Goal: Task Accomplishment & Management: Complete application form

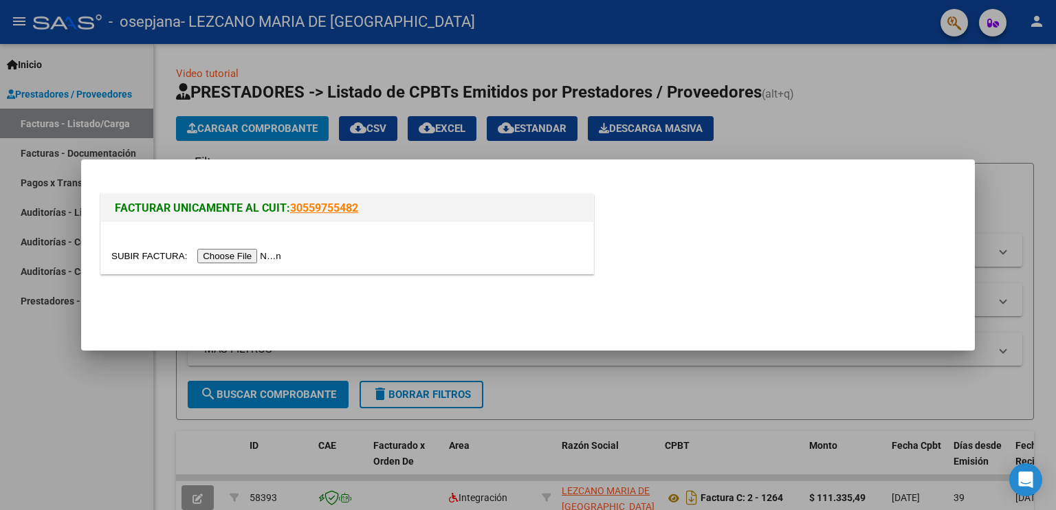
click at [259, 252] on input "file" at bounding box center [198, 256] width 174 height 14
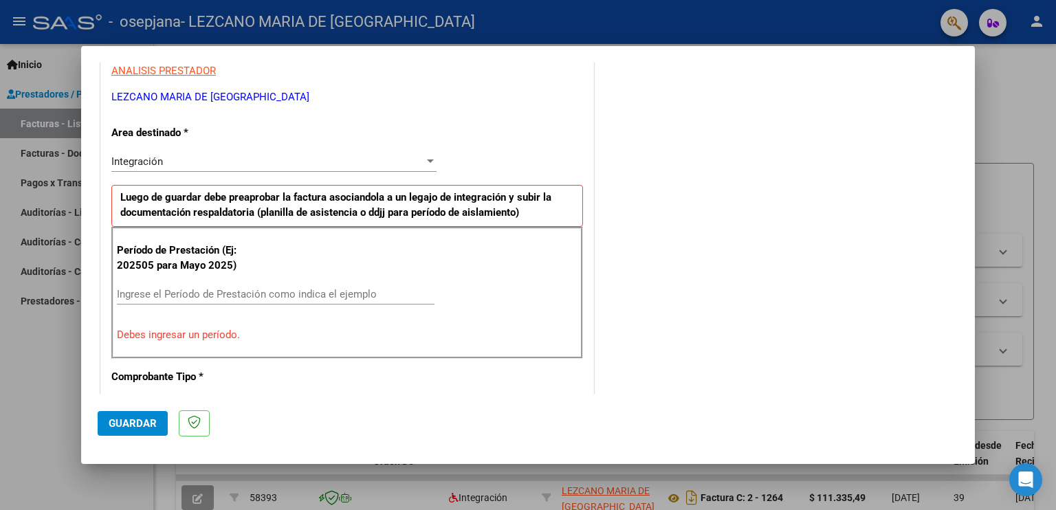
scroll to position [275, 0]
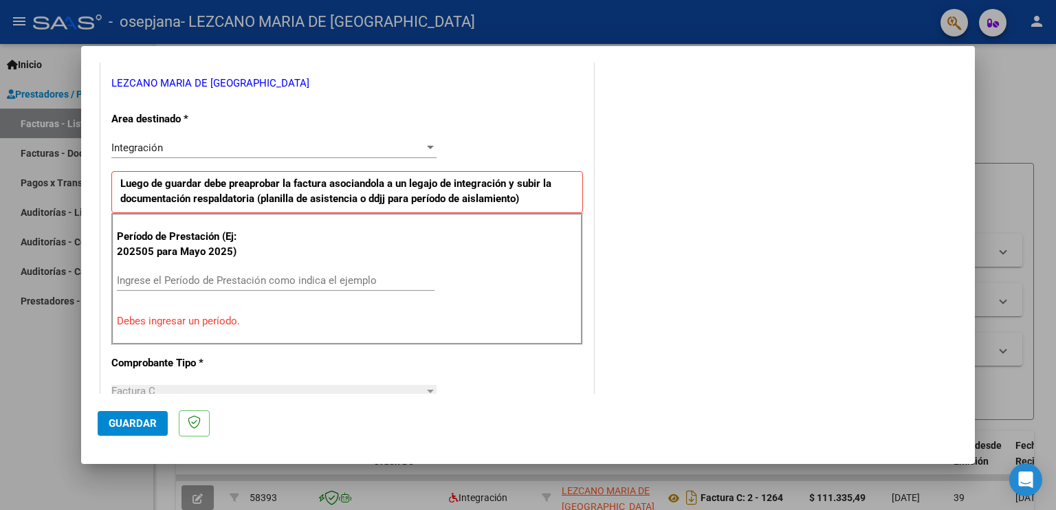
click at [206, 281] on input "Ingrese el Período de Prestación como indica el ejemplo" at bounding box center [276, 280] width 318 height 12
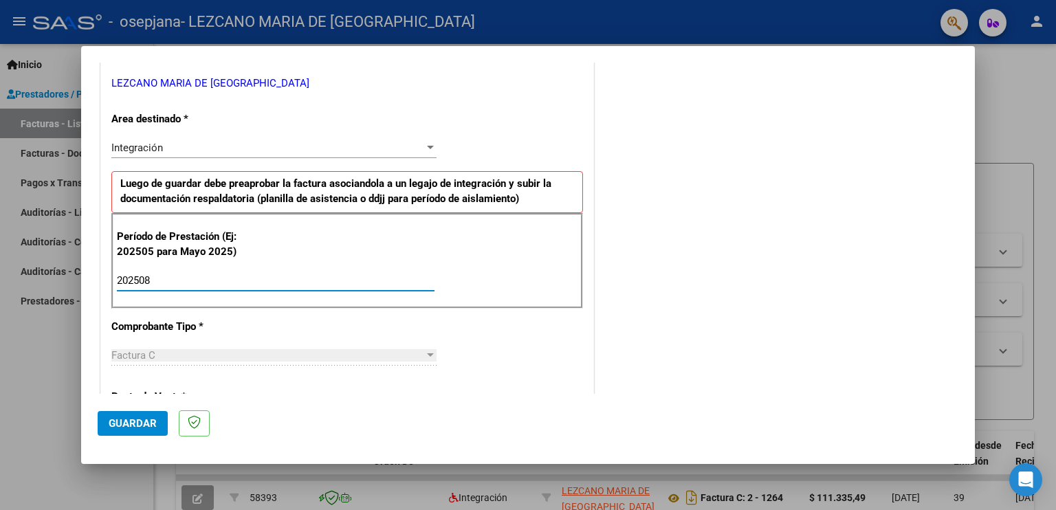
type input "202508"
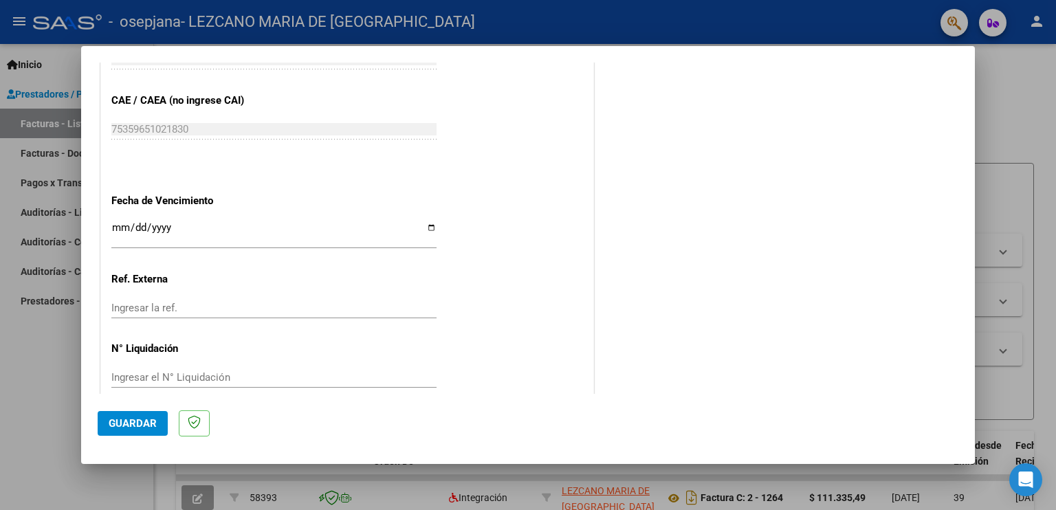
scroll to position [877, 0]
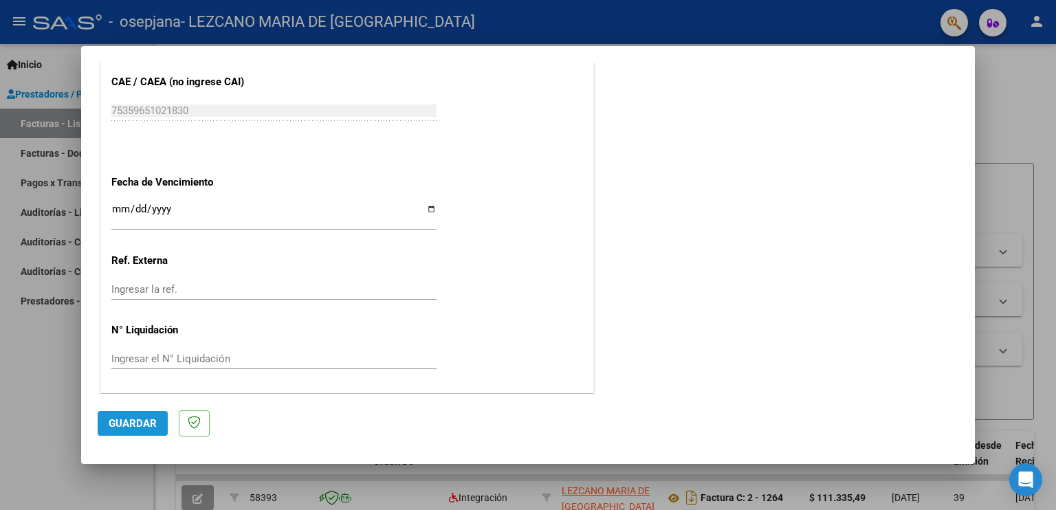
click at [142, 423] on span "Guardar" at bounding box center [133, 423] width 48 height 12
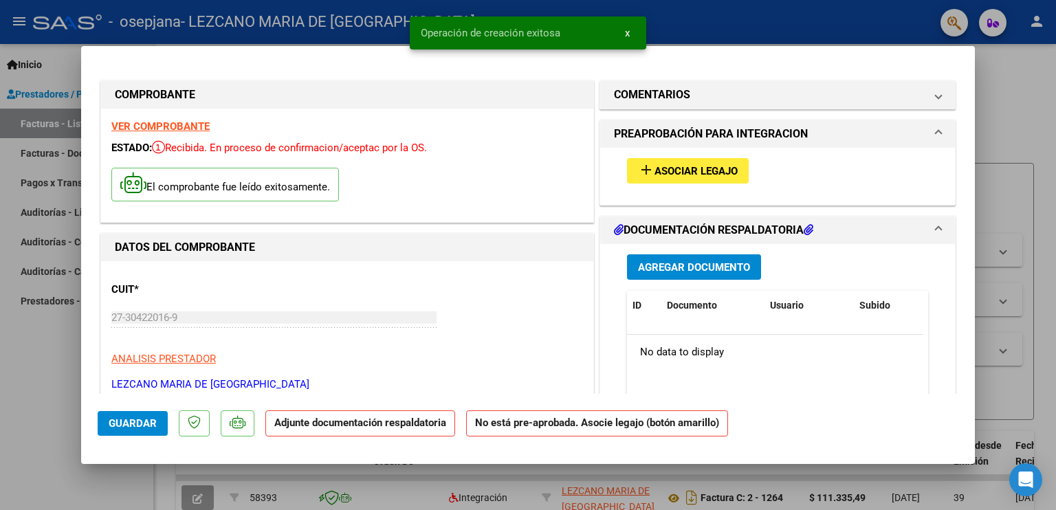
click at [731, 173] on span "Asociar Legajo" at bounding box center [696, 171] width 83 height 12
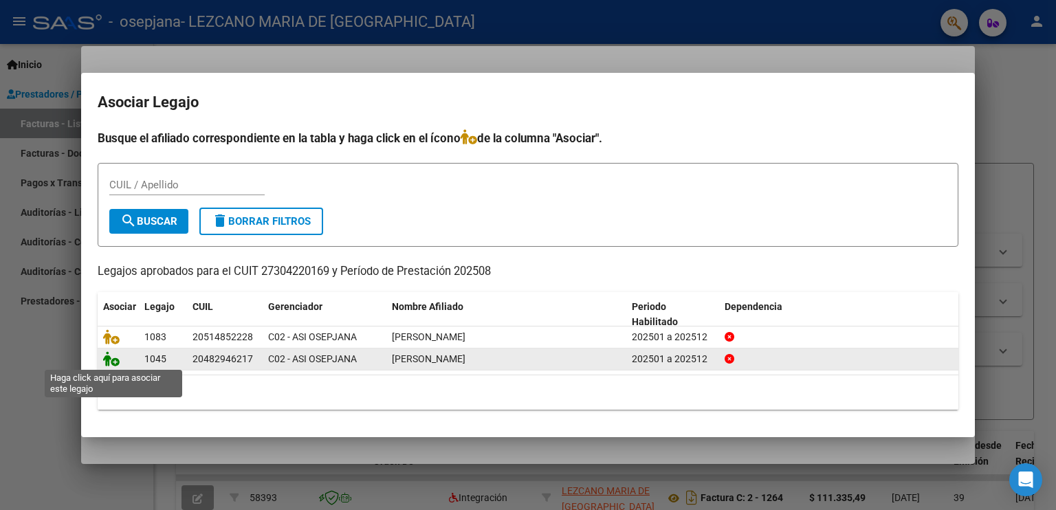
click at [109, 357] on icon at bounding box center [111, 358] width 17 height 15
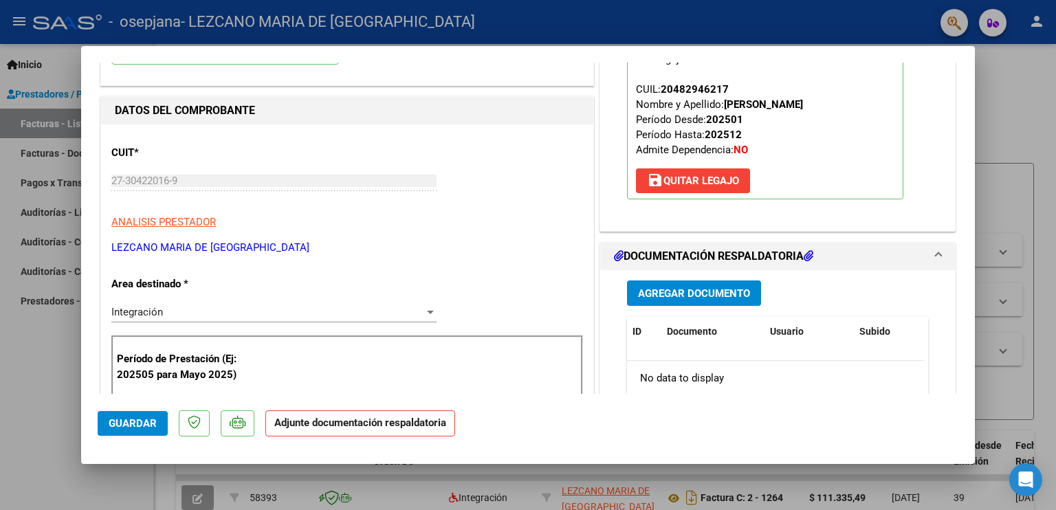
scroll to position [138, 0]
click at [653, 293] on span "Agregar Documento" at bounding box center [694, 293] width 112 height 12
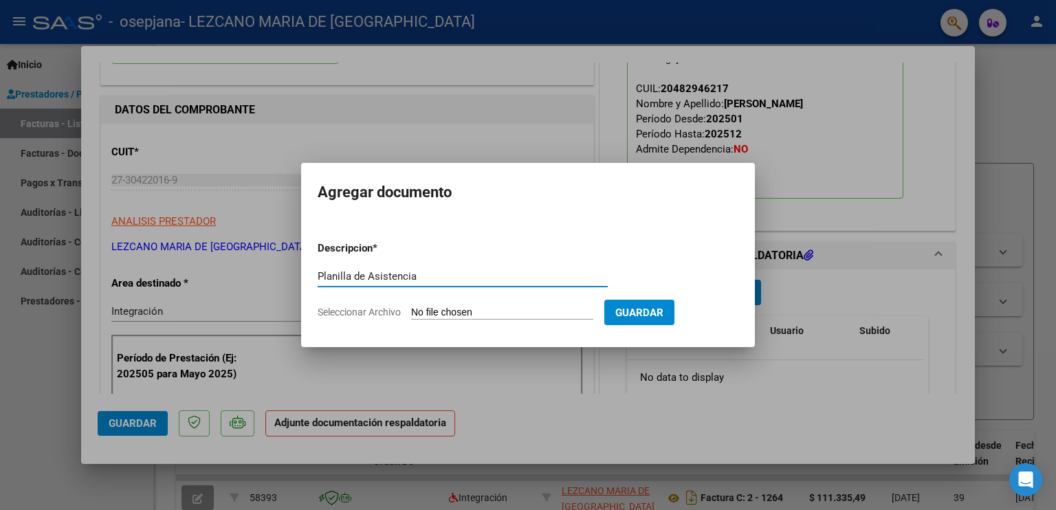
type input "Planilla de Asistencia"
drag, startPoint x: 424, startPoint y: 294, endPoint x: 440, endPoint y: 314, distance: 25.4
click at [440, 314] on input "Seleccionar Archivo" at bounding box center [502, 313] width 182 height 13
type input "C:\fakepath\Barral agosto .pdf"
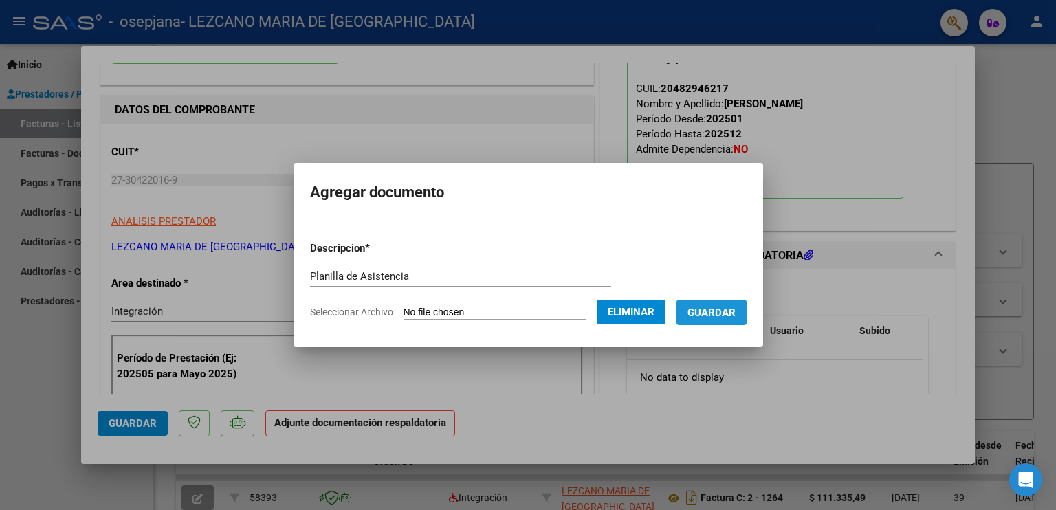
click at [714, 312] on span "Guardar" at bounding box center [712, 313] width 48 height 12
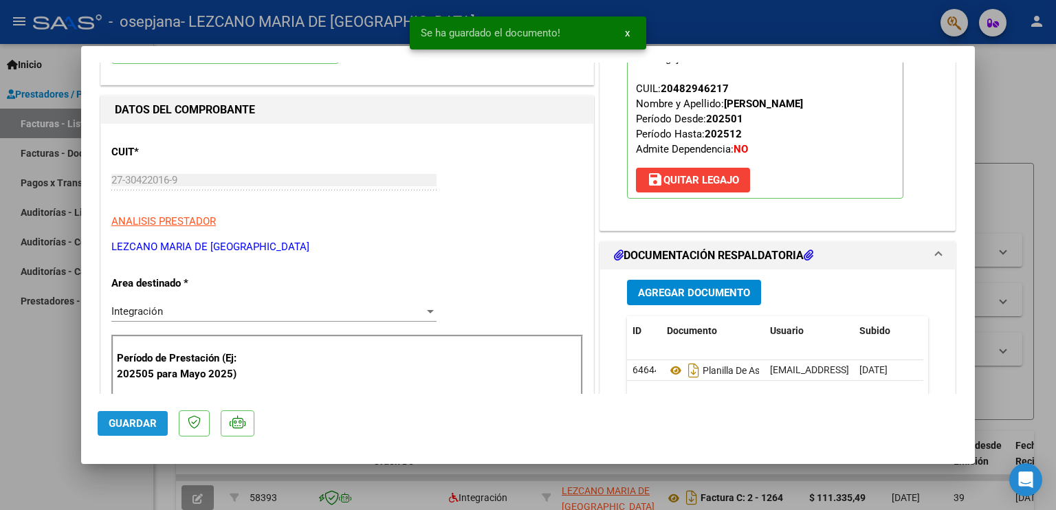
click at [137, 420] on span "Guardar" at bounding box center [133, 423] width 48 height 12
click at [30, 353] on div at bounding box center [528, 255] width 1056 height 510
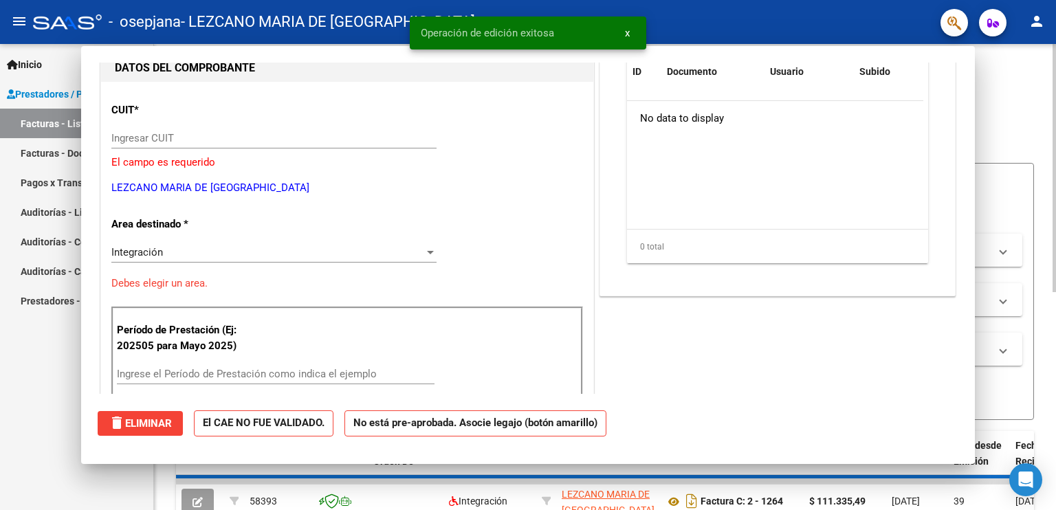
scroll to position [0, 0]
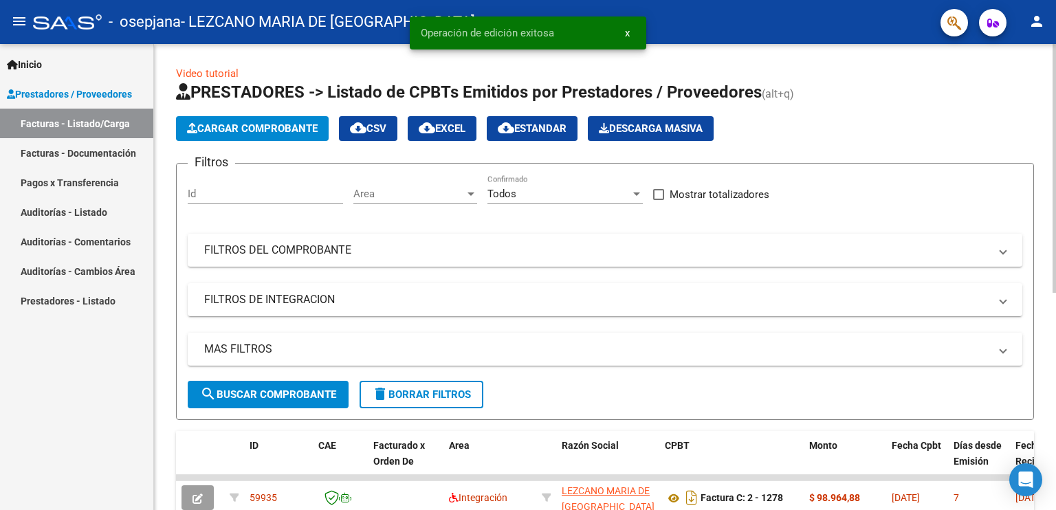
click at [233, 123] on span "Cargar Comprobante" at bounding box center [252, 128] width 131 height 12
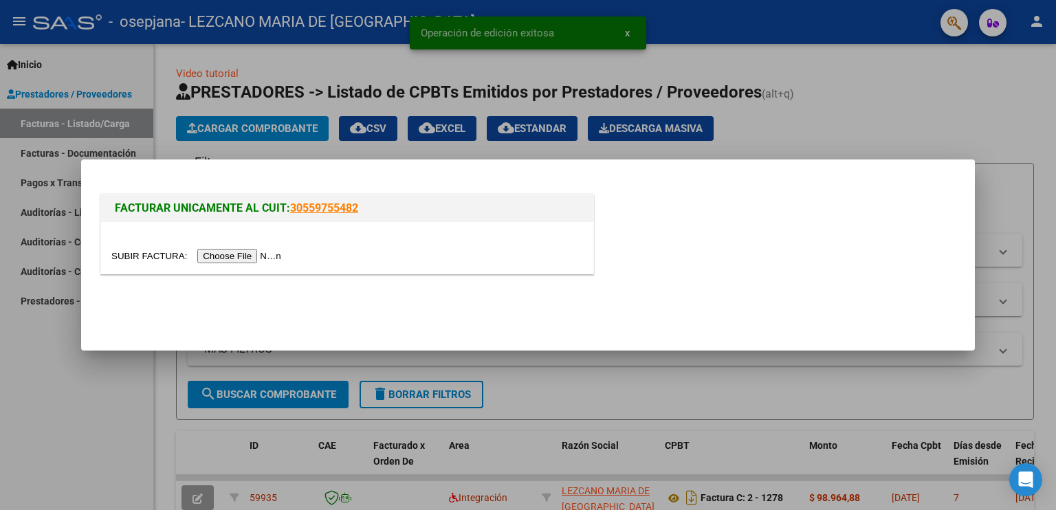
click at [265, 255] on input "file" at bounding box center [198, 256] width 174 height 14
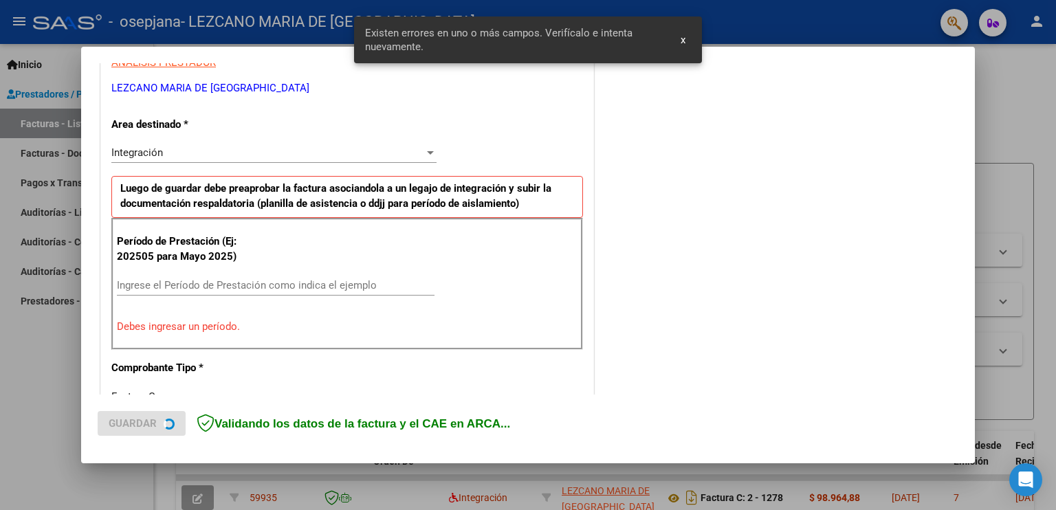
scroll to position [286, 0]
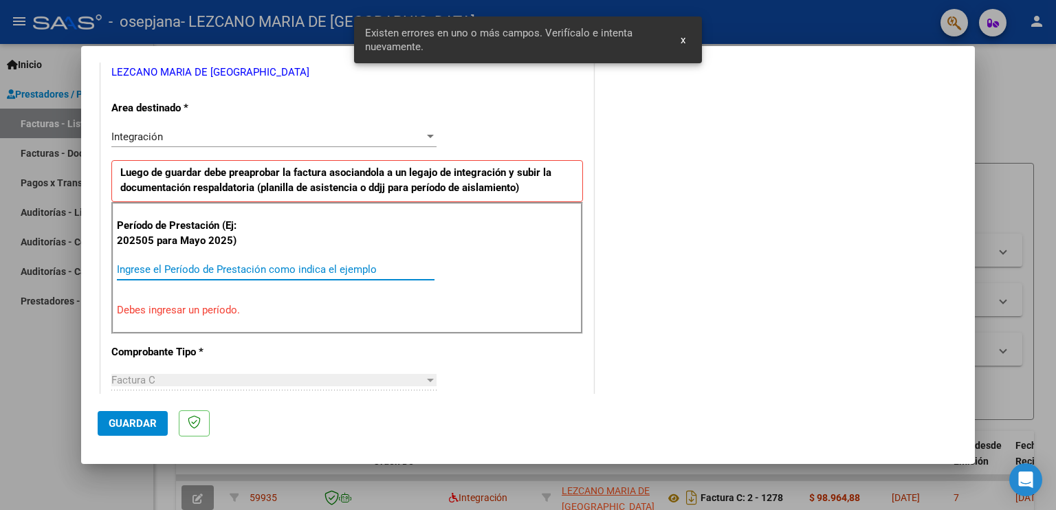
click at [195, 264] on input "Ingrese el Período de Prestación como indica el ejemplo" at bounding box center [276, 269] width 318 height 12
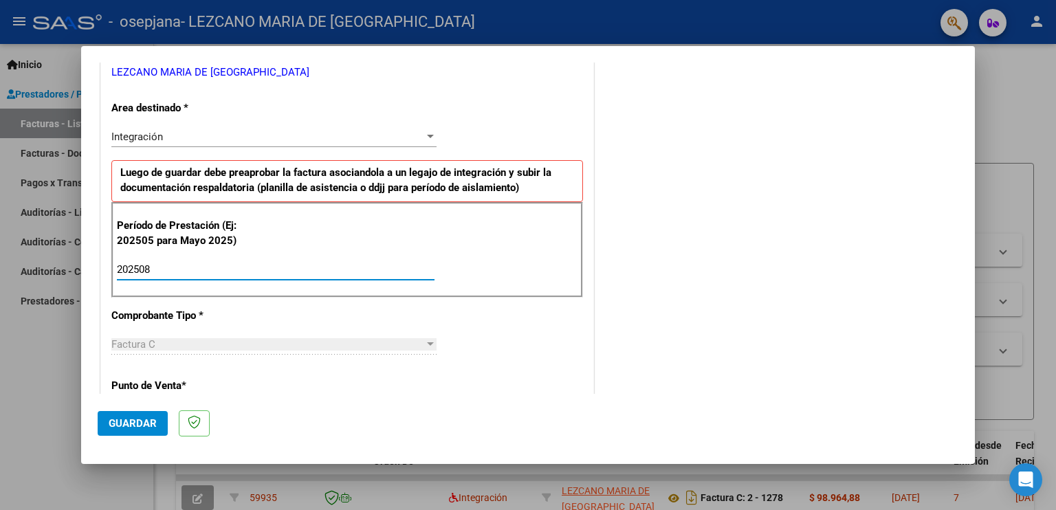
type input "202508"
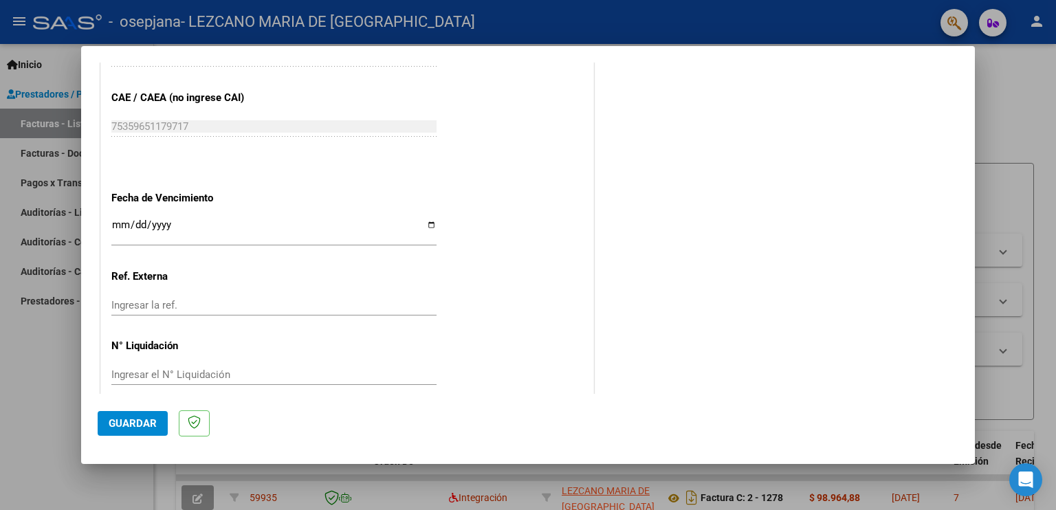
scroll to position [877, 0]
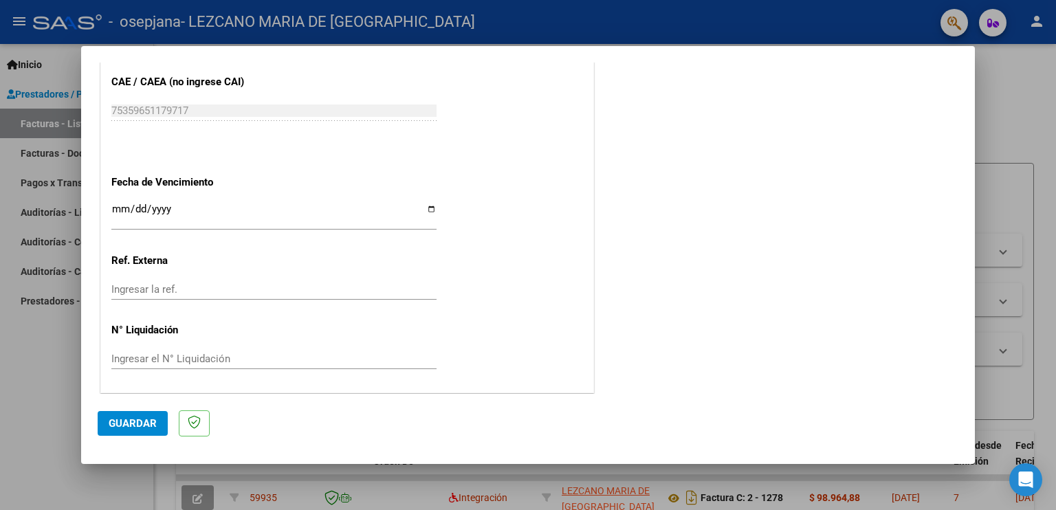
click at [135, 426] on span "Guardar" at bounding box center [133, 423] width 48 height 12
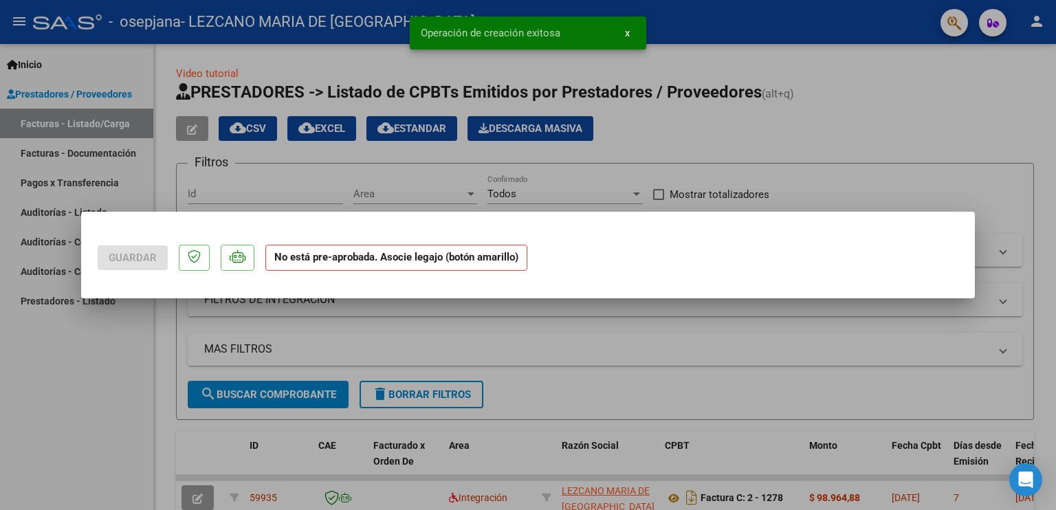
scroll to position [0, 0]
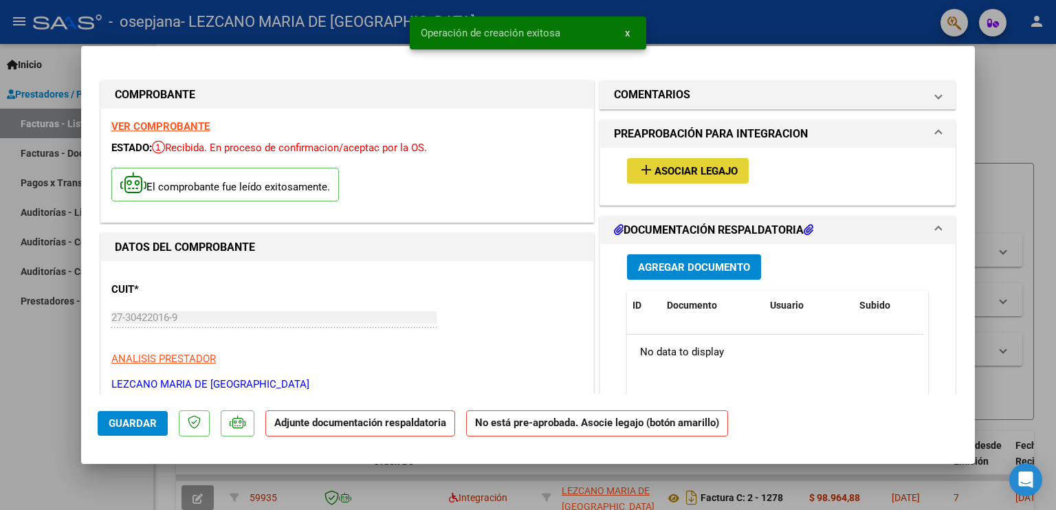
click at [698, 168] on span "Asociar Legajo" at bounding box center [696, 171] width 83 height 12
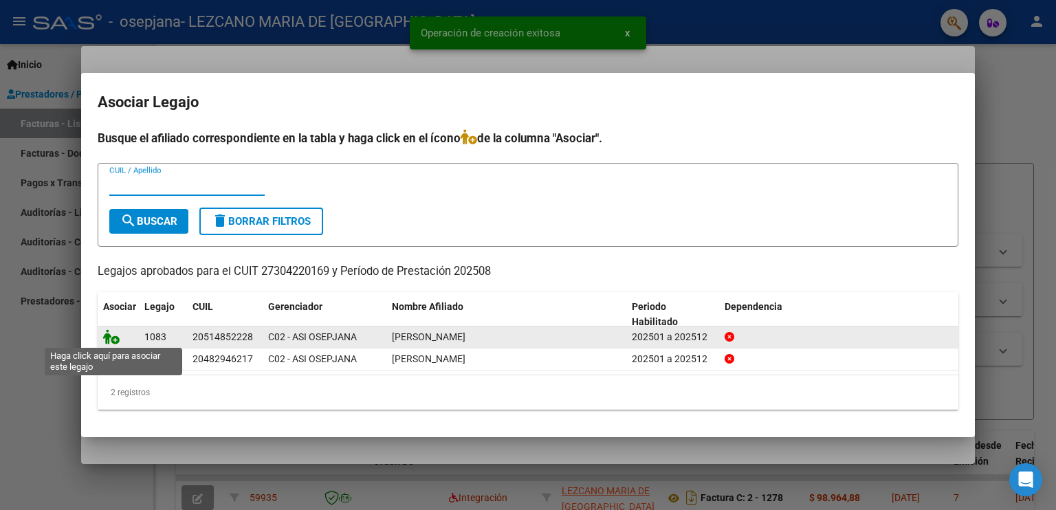
click at [113, 335] on icon at bounding box center [111, 336] width 17 height 15
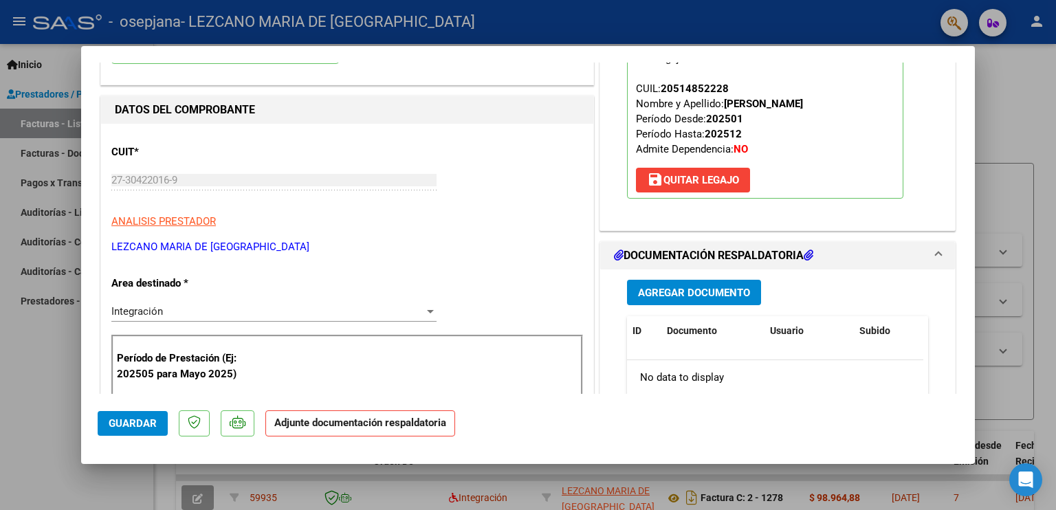
scroll to position [275, 0]
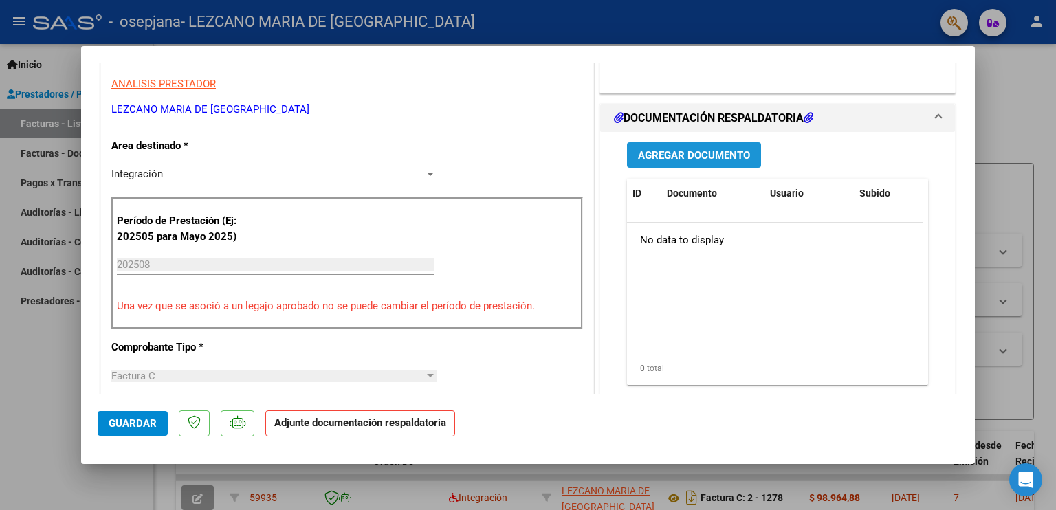
click at [681, 159] on span "Agregar Documento" at bounding box center [694, 155] width 112 height 12
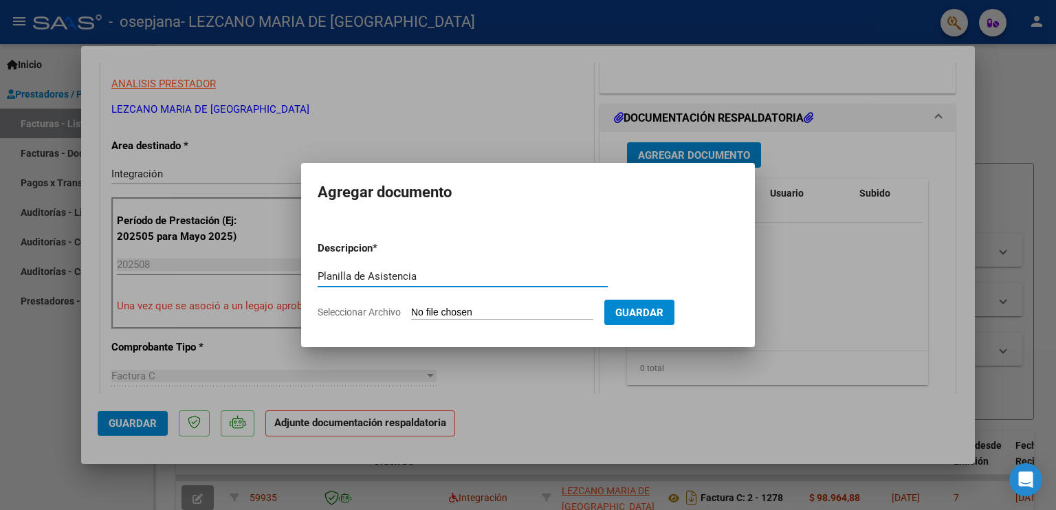
type input "Planilla de Asistencia"
click at [450, 310] on input "Seleccionar Archivo" at bounding box center [502, 313] width 182 height 13
type input "C:\fakepath\LedesmaAgosto.pdf"
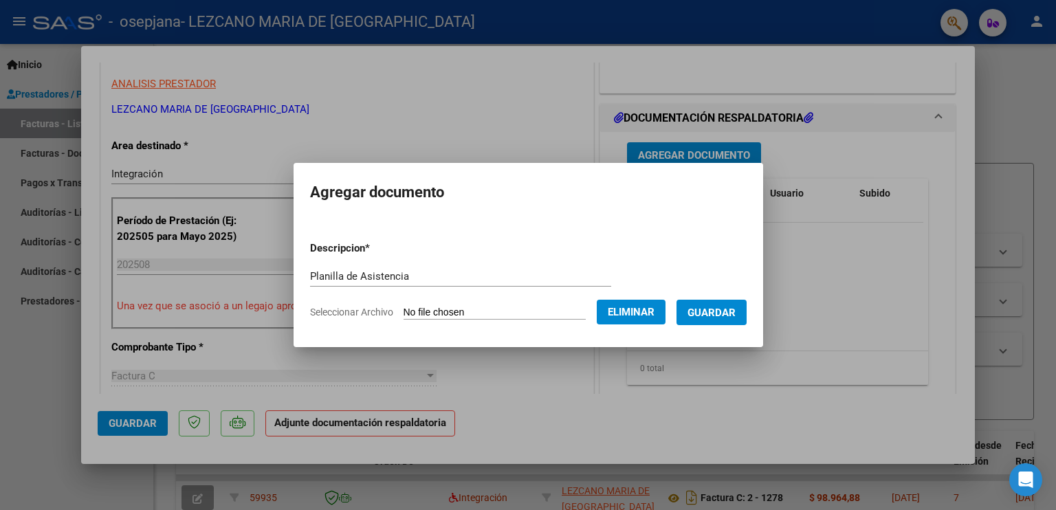
click at [729, 316] on span "Guardar" at bounding box center [712, 313] width 48 height 12
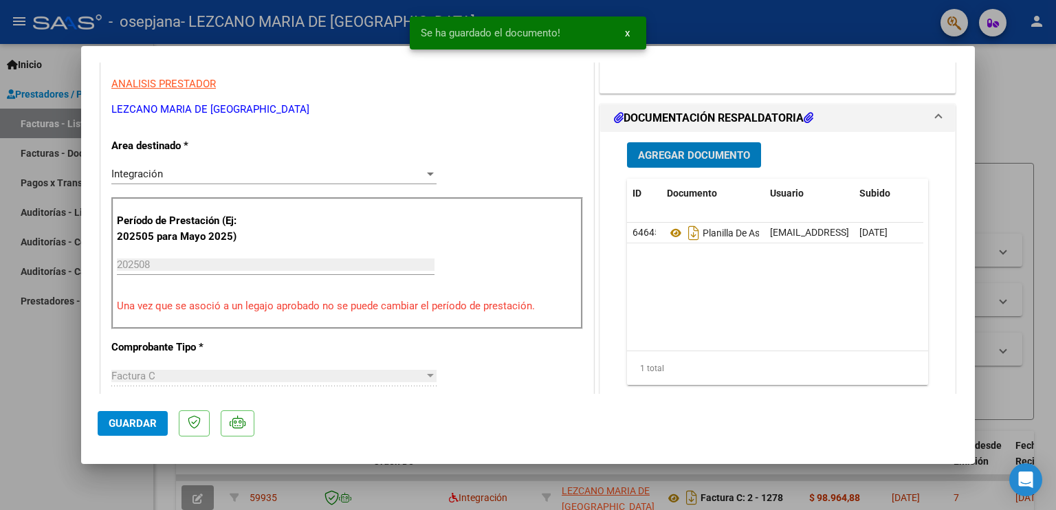
click at [138, 423] on span "Guardar" at bounding box center [133, 423] width 48 height 12
click at [45, 358] on div at bounding box center [528, 255] width 1056 height 510
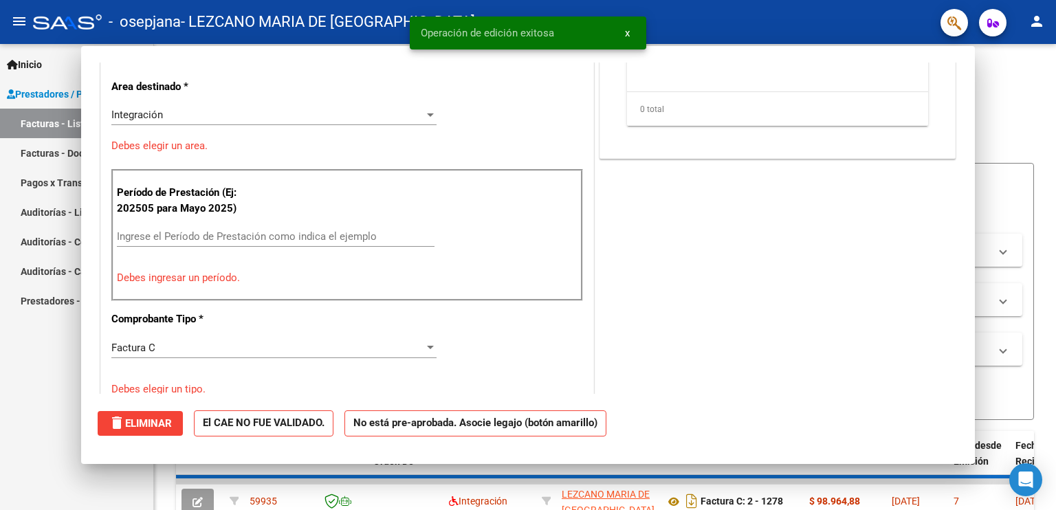
scroll to position [0, 0]
